Goal: Task Accomplishment & Management: Manage account settings

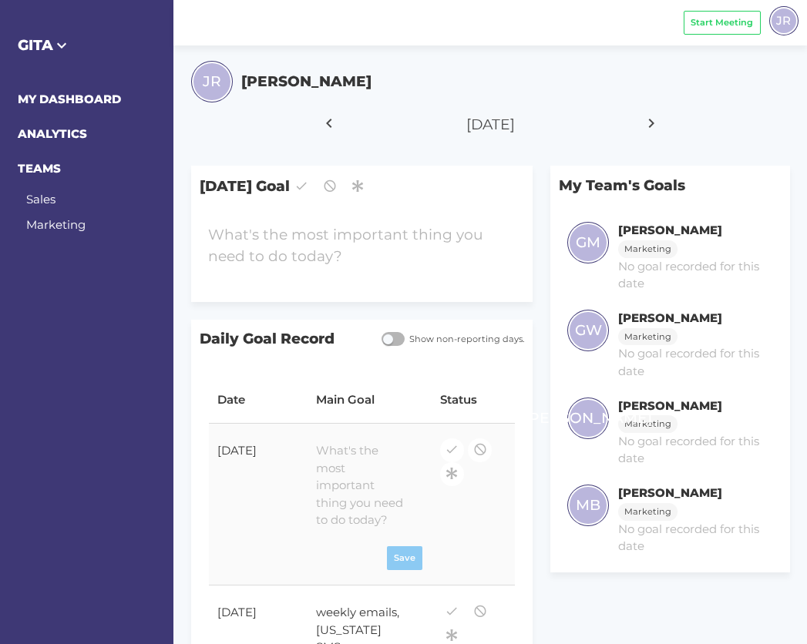
click at [351, 512] on div at bounding box center [361, 486] width 107 height 104
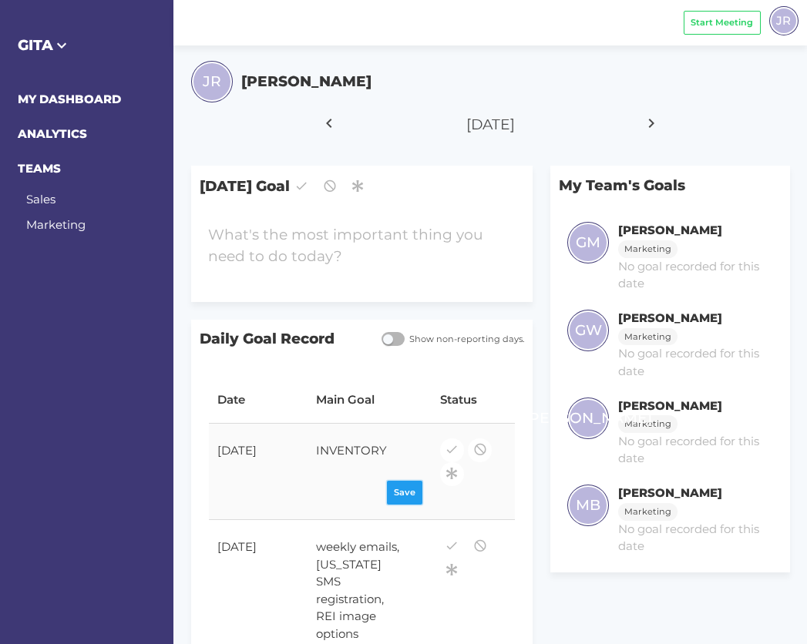
click at [406, 499] on div "Save" at bounding box center [369, 493] width 107 height 24
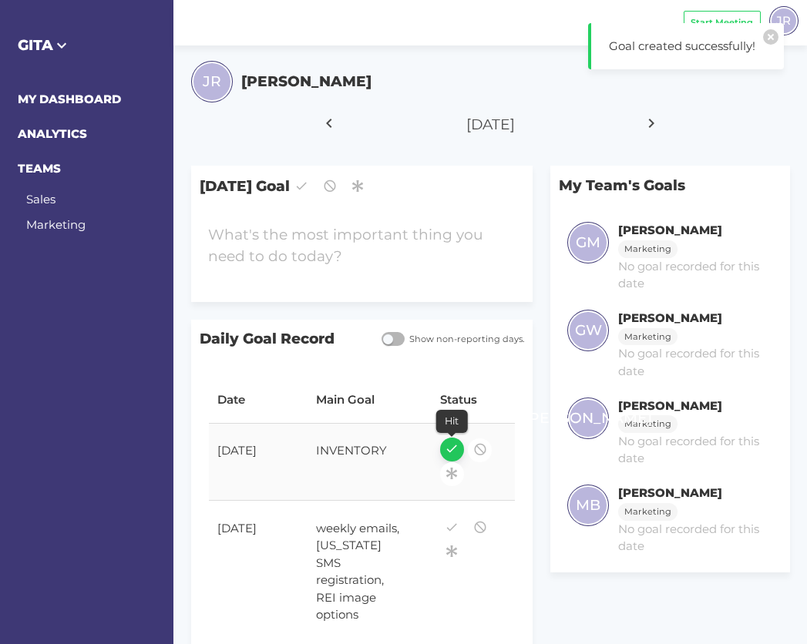
click at [451, 452] on icon "button" at bounding box center [452, 449] width 14 height 21
click at [357, 546] on div "weekly emails, [US_STATE] SMS registration, REI image options" at bounding box center [361, 572] width 107 height 122
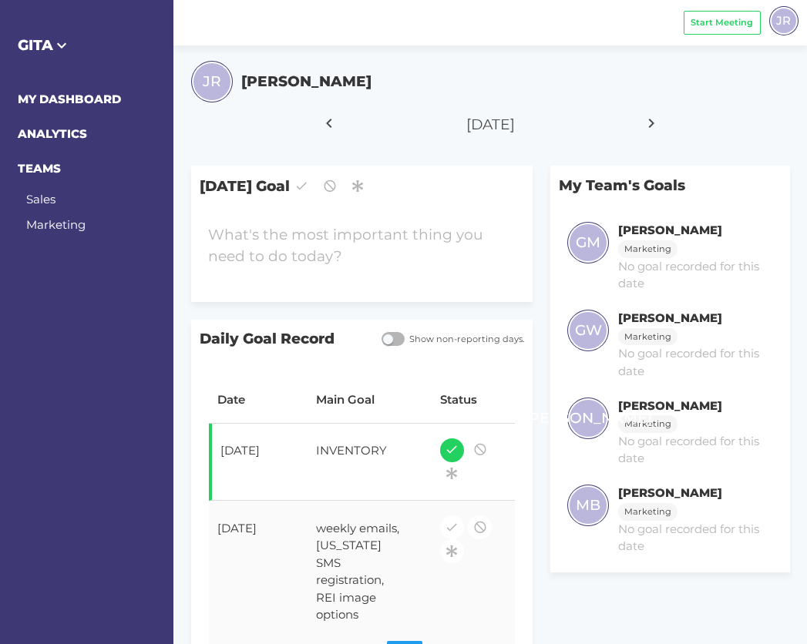
click at [316, 543] on div "weekly emails, [US_STATE] SMS registration, REI image options" at bounding box center [361, 572] width 107 height 122
drag, startPoint x: 313, startPoint y: 544, endPoint x: 398, endPoint y: 557, distance: 85.8
click at [398, 557] on div "weekly emails, [US_STATE] SMS registration, REI image options" at bounding box center [361, 572] width 107 height 122
drag, startPoint x: 370, startPoint y: 598, endPoint x: 313, endPoint y: 549, distance: 75.4
click at [313, 549] on div "weekly emails, [US_STATE] SMS registration, REI image options" at bounding box center [361, 572] width 107 height 122
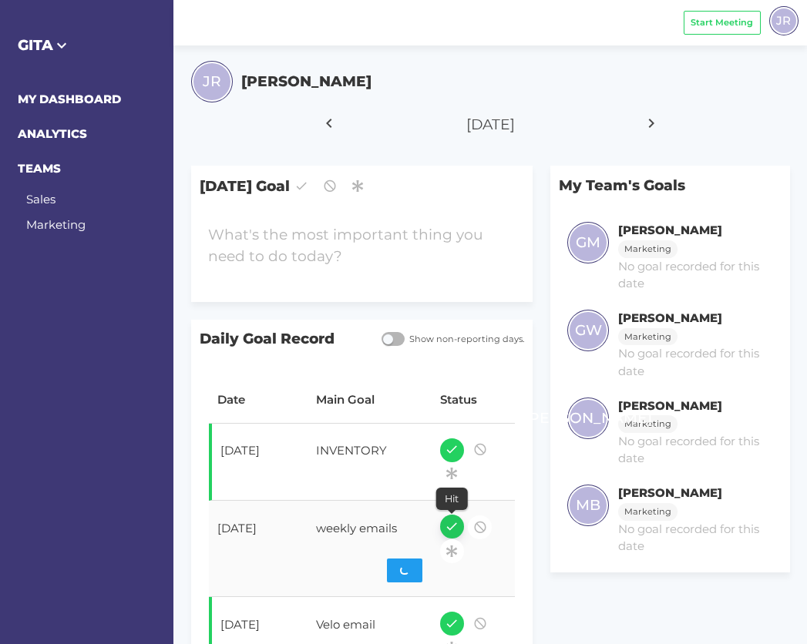
click at [449, 530] on icon "button" at bounding box center [452, 526] width 14 height 21
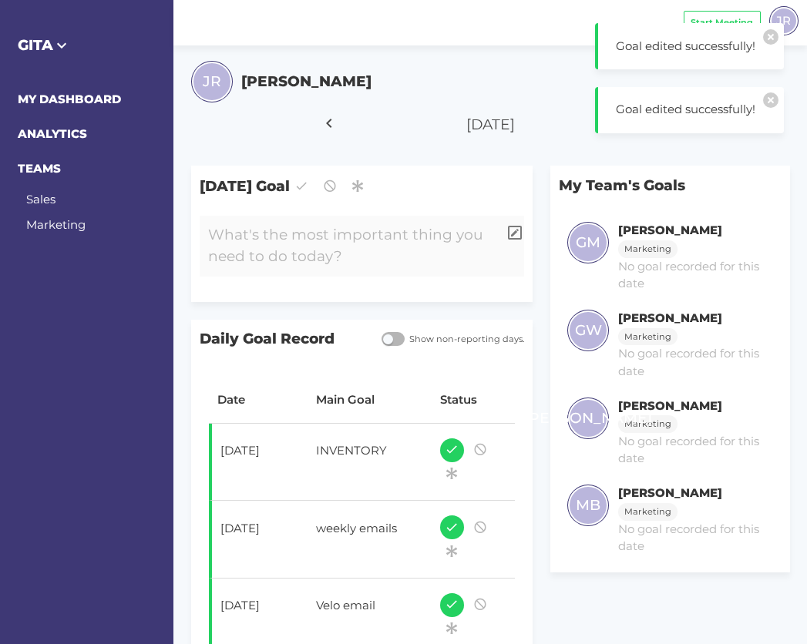
click at [317, 250] on div at bounding box center [349, 246] width 298 height 61
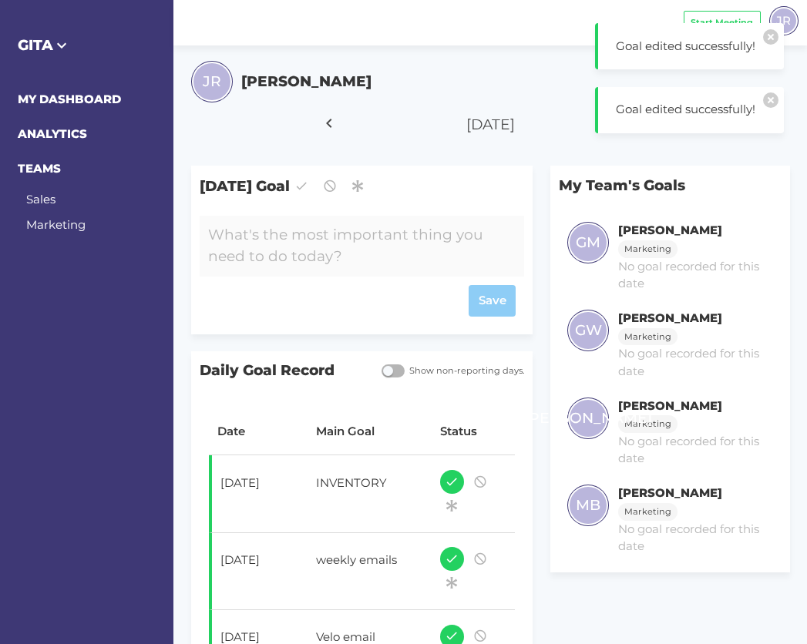
paste div
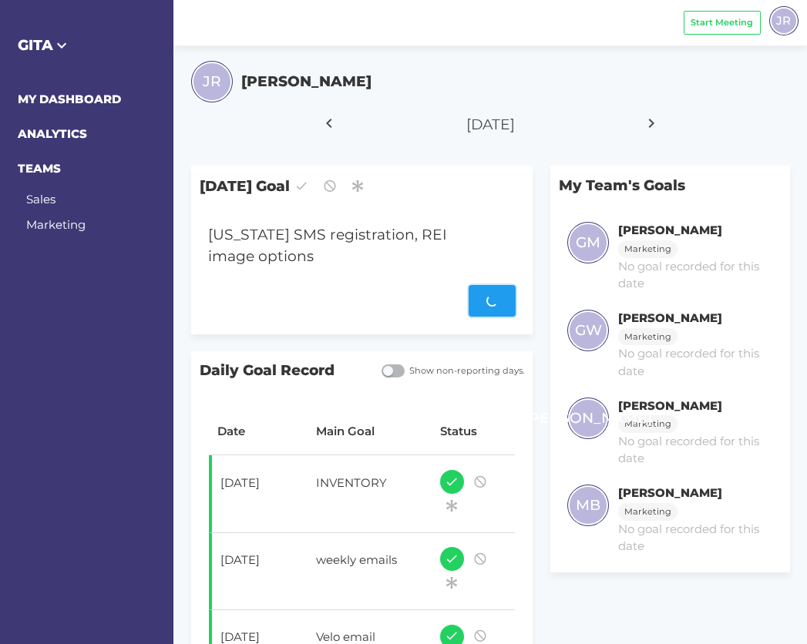
click at [488, 277] on form "[US_STATE] SMS registration, REI image options Save" at bounding box center [362, 266] width 308 height 101
